Goal: Information Seeking & Learning: Understand process/instructions

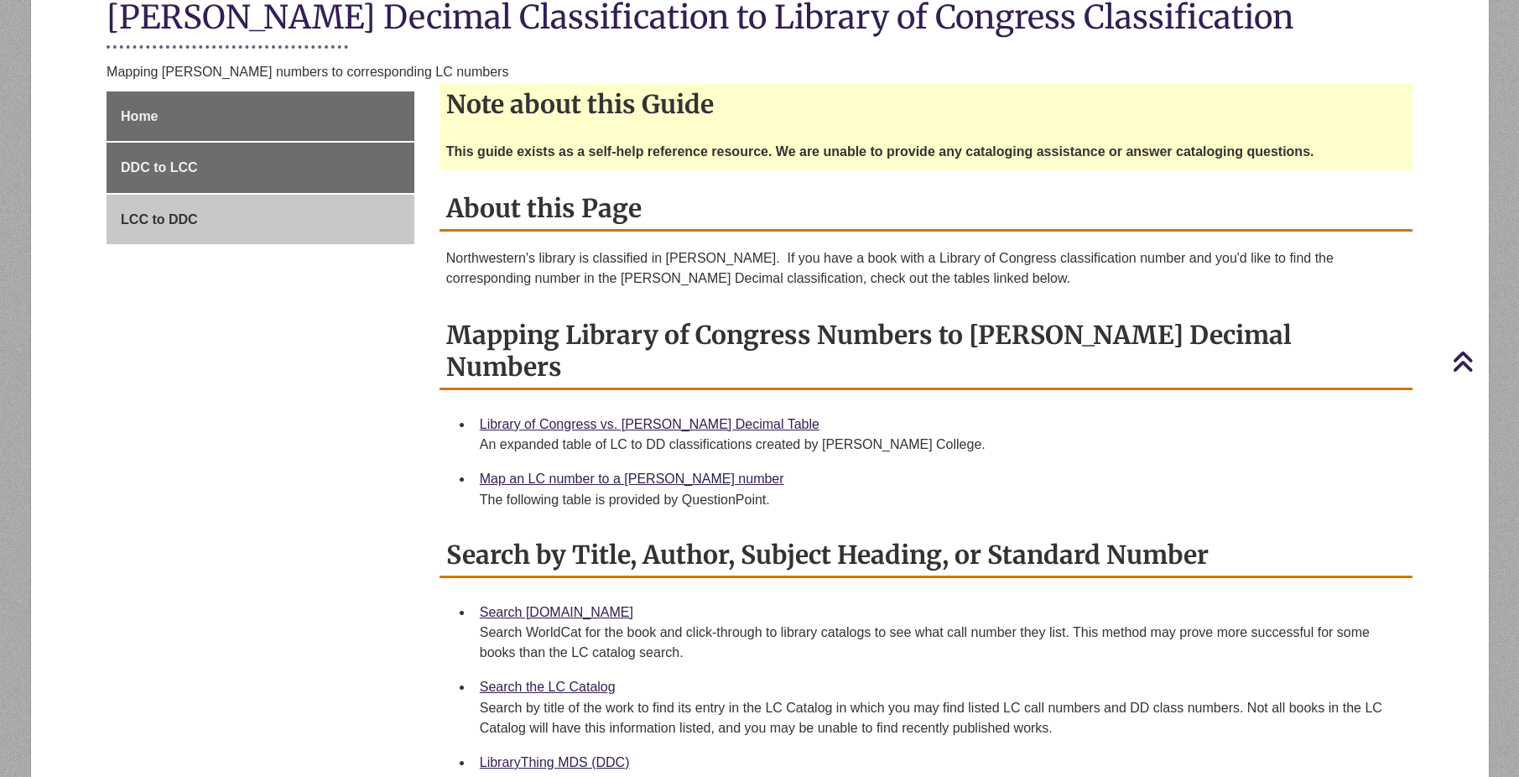
scroll to position [257, 0]
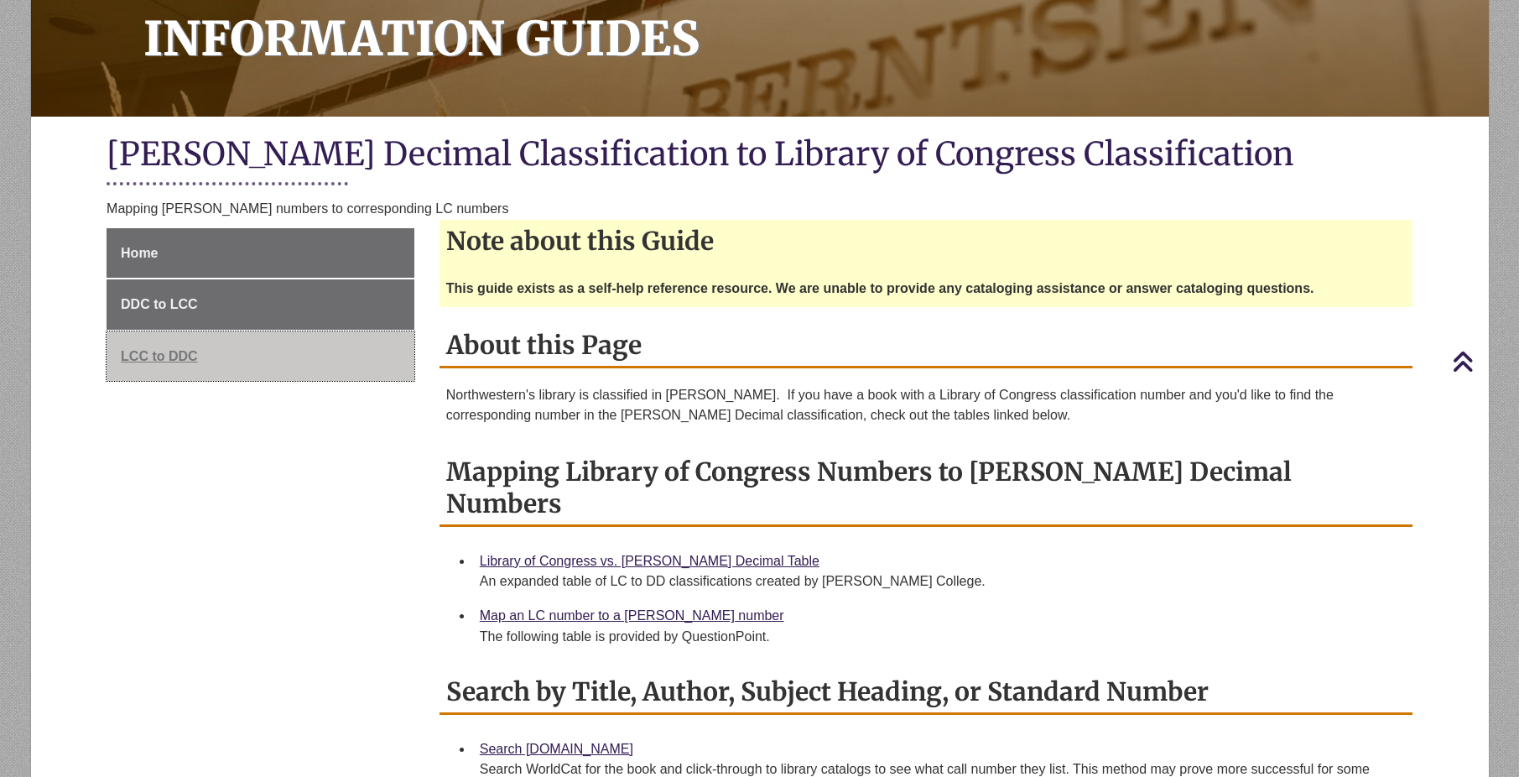
click at [154, 346] on link "LCC to DDC" at bounding box center [261, 356] width 308 height 50
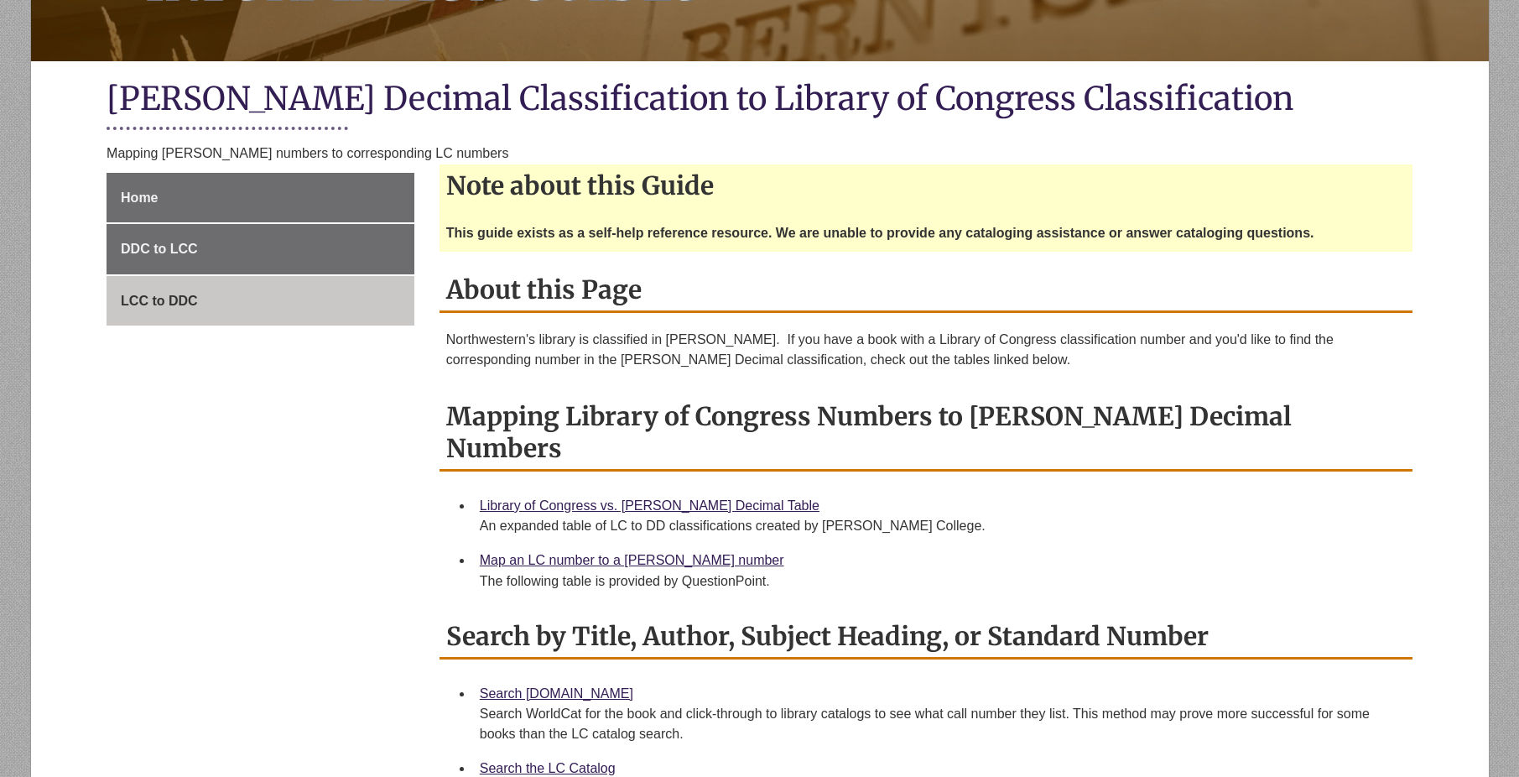
scroll to position [342, 0]
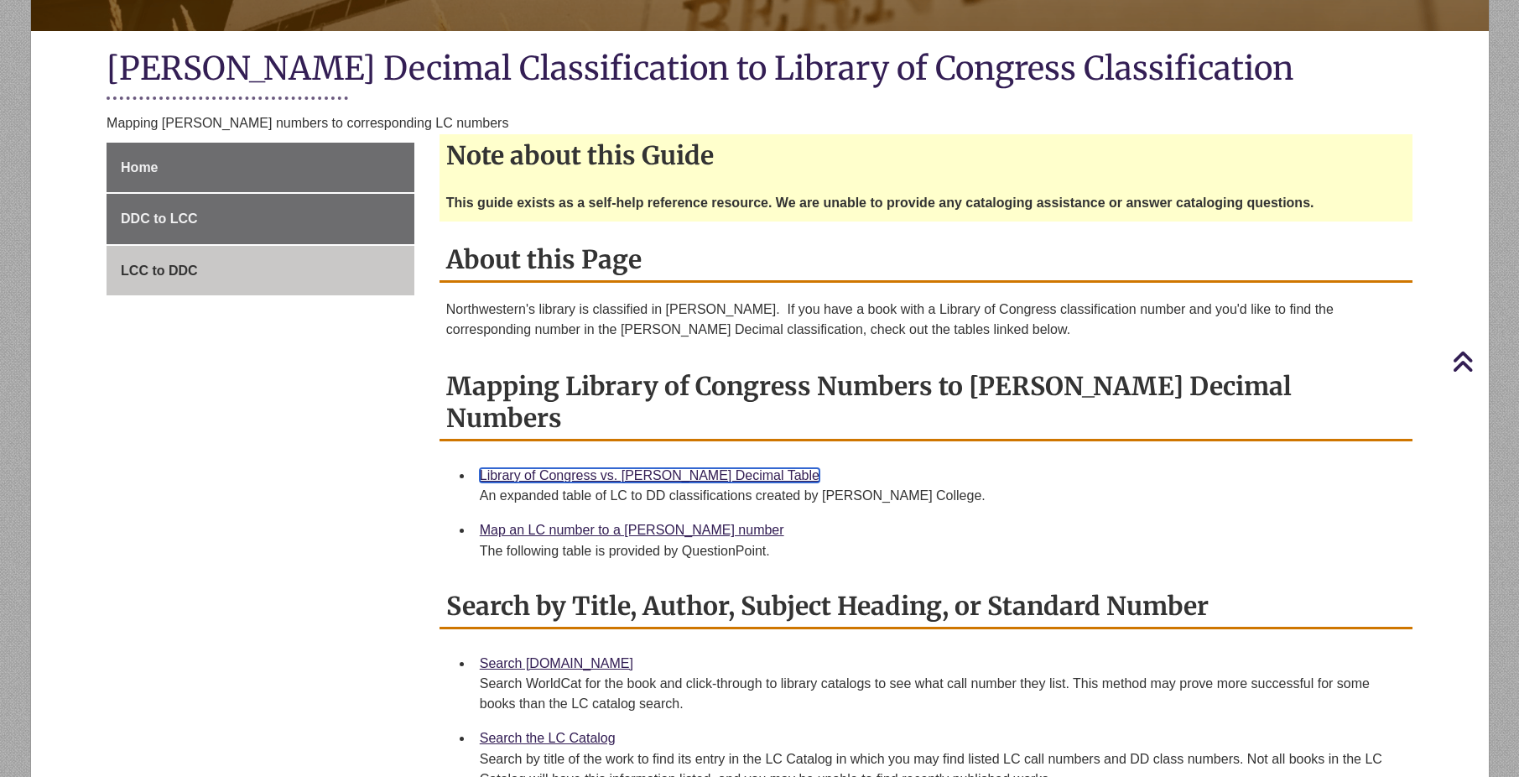
click at [705, 468] on link "Library of Congress vs. Dewey Decimal Table" at bounding box center [650, 475] width 340 height 14
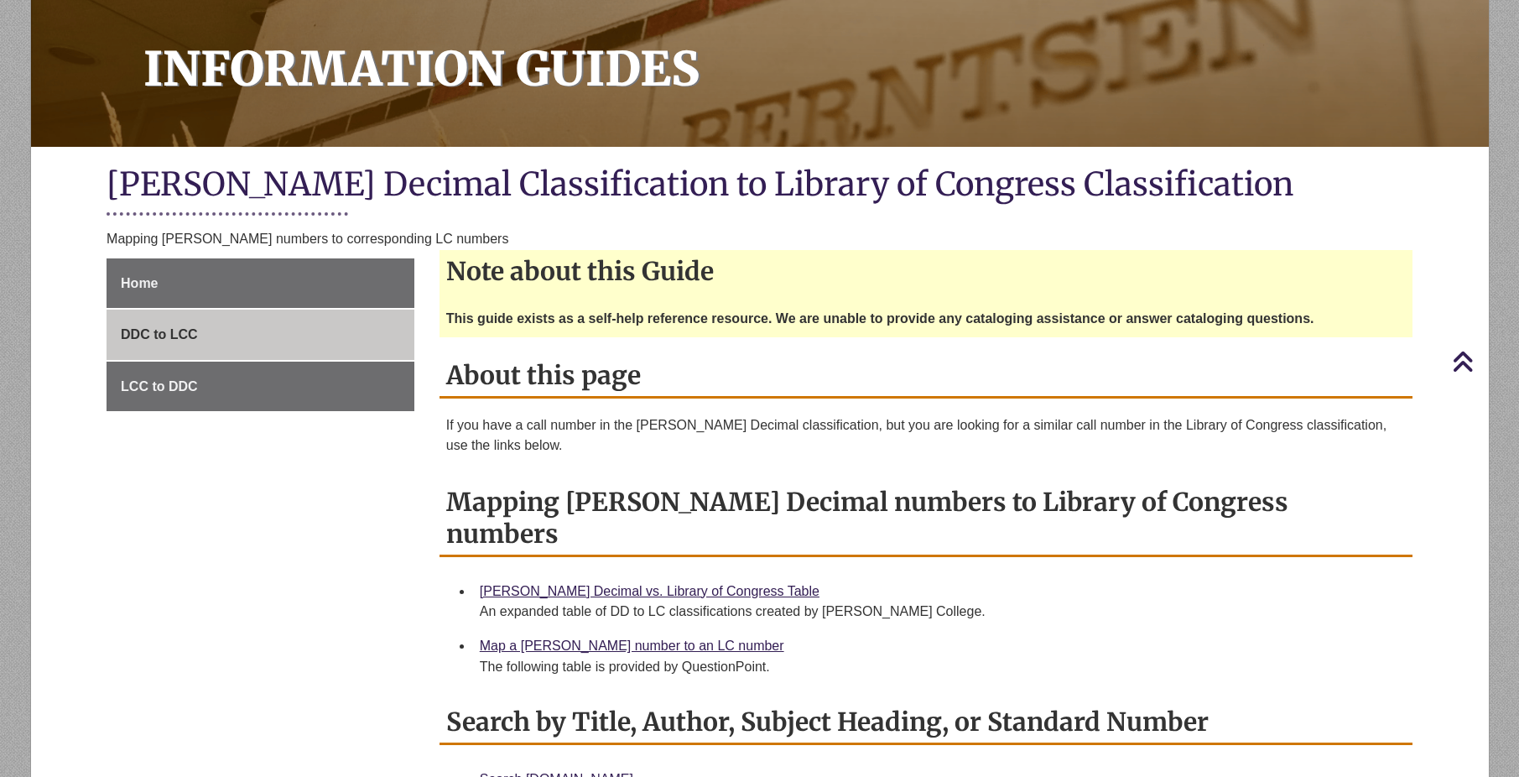
scroll to position [171, 0]
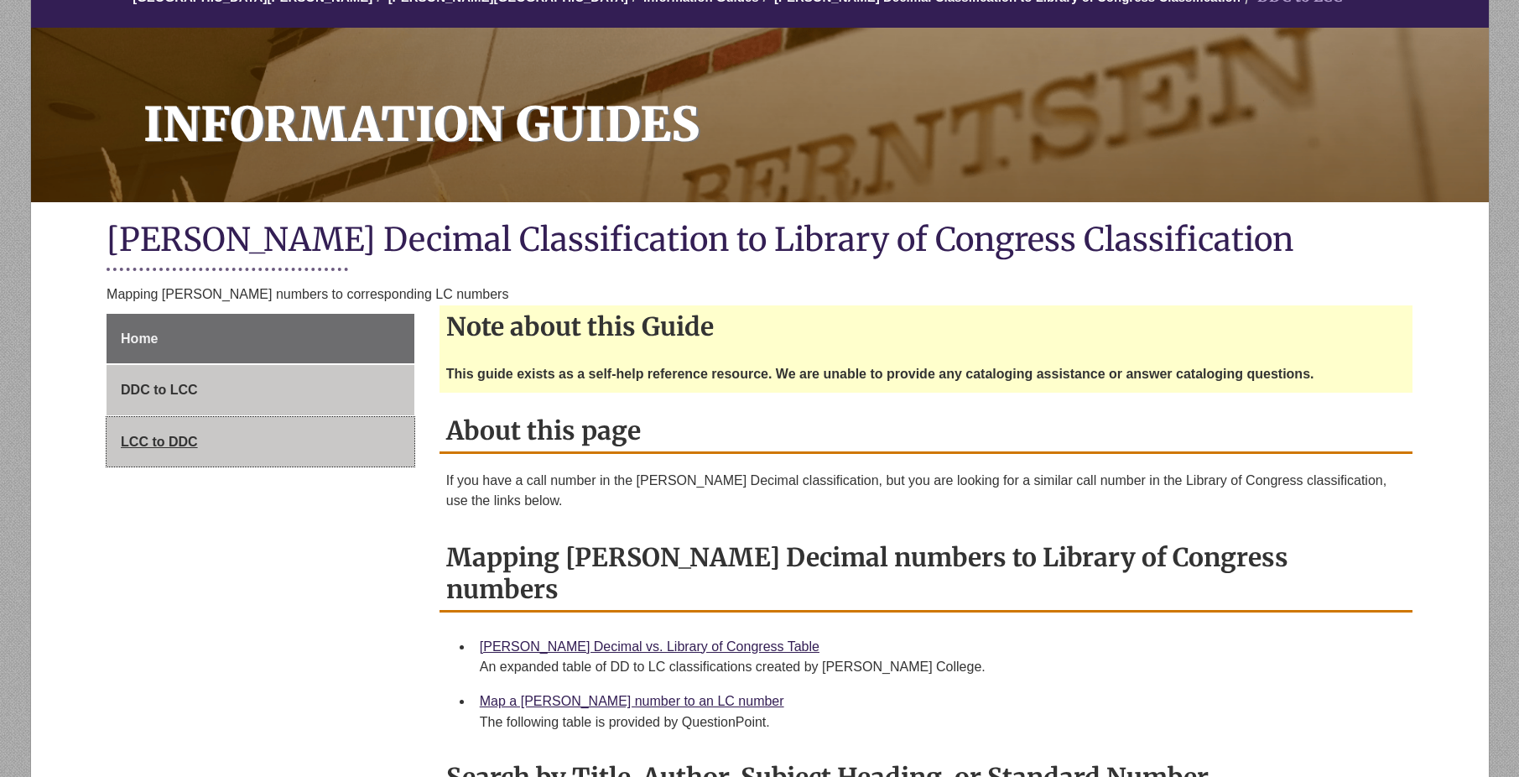
click at [132, 436] on span "LCC to DDC" at bounding box center [159, 441] width 77 height 14
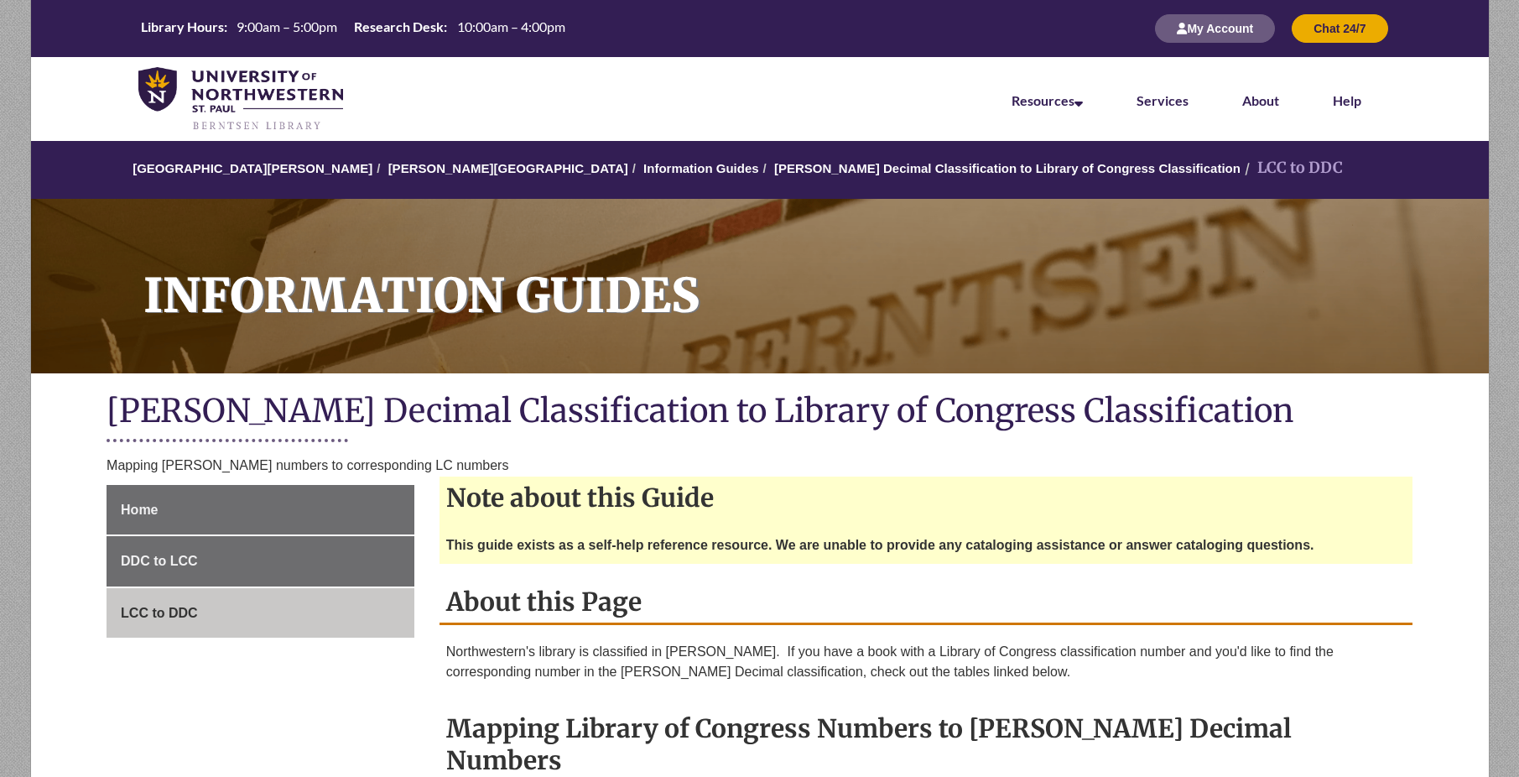
scroll to position [342, 0]
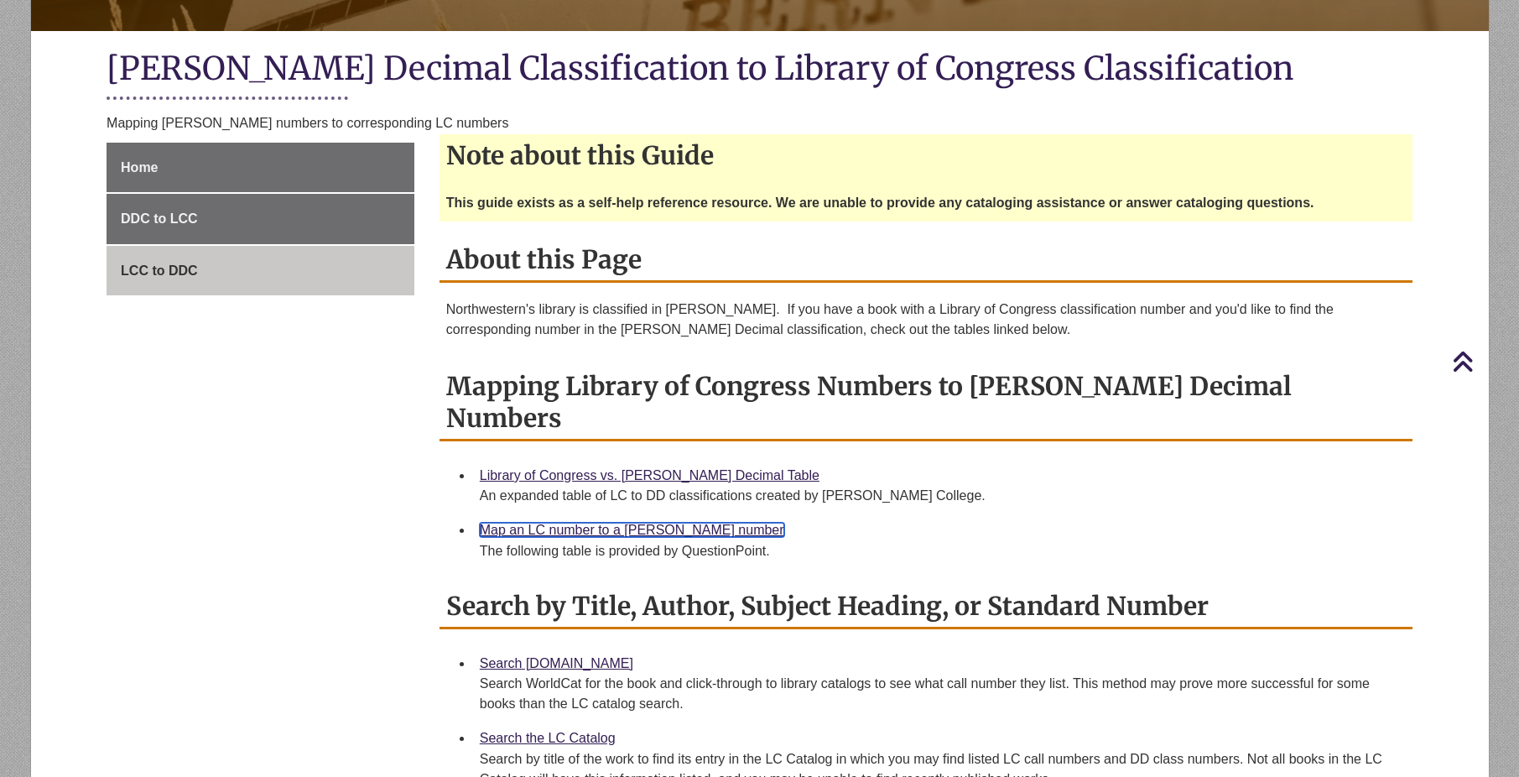
click at [591, 523] on link "Map an LC number to a [PERSON_NAME] number" at bounding box center [632, 530] width 304 height 14
